Goal: Task Accomplishment & Management: Use online tool/utility

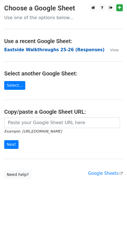
click at [31, 49] on strong "Eastside Walkthroughs 25-26 (Responses)" at bounding box center [54, 49] width 100 height 5
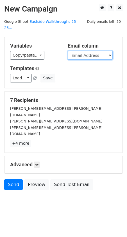
click at [80, 52] on select "Timestamp Email Address Email Grade Part of the Day Subject 2.1 Achieving Expec…" at bounding box center [90, 55] width 45 height 9
select select "Email"
click at [68, 51] on select "Timestamp Email Address Email Grade Part of the Day Subject 2.1 Achieving Expec…" at bounding box center [90, 55] width 45 height 9
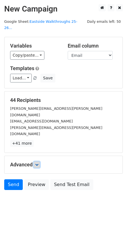
click at [37, 163] on icon at bounding box center [36, 164] width 3 height 3
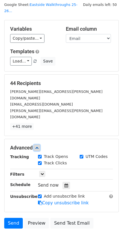
scroll to position [36, 0]
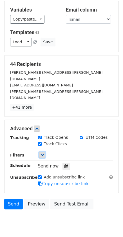
click at [43, 153] on icon at bounding box center [42, 154] width 3 height 3
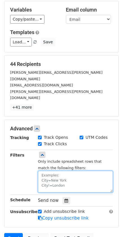
click at [55, 171] on textarea at bounding box center [75, 182] width 75 height 22
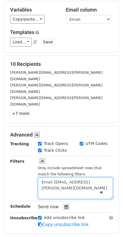
scroll to position [3, 0]
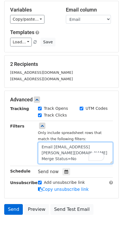
type textarea "Email [EMAIL_ADDRESS][PERSON_NAME][DOMAIN_NAME] Merge Status=No"
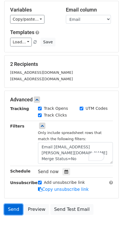
click at [12, 204] on link "Send" at bounding box center [13, 209] width 19 height 11
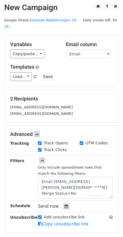
scroll to position [0, 0]
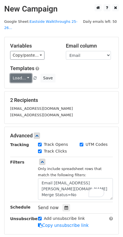
click at [26, 74] on link "Load..." at bounding box center [21, 78] width 22 height 9
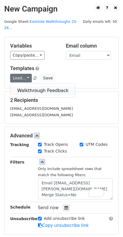
click at [32, 86] on link "Walkthrough Feedback" at bounding box center [42, 90] width 65 height 9
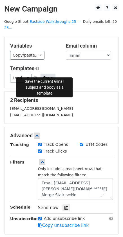
click at [47, 74] on button "Save" at bounding box center [48, 78] width 15 height 9
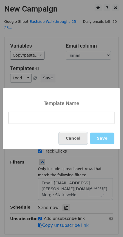
click at [75, 136] on button "Cancel" at bounding box center [73, 139] width 28 height 12
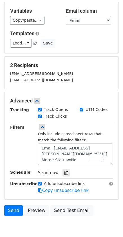
scroll to position [54, 0]
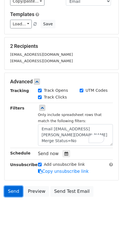
click at [13, 186] on link "Send" at bounding box center [13, 191] width 19 height 11
